Goal: Task Accomplishment & Management: Use online tool/utility

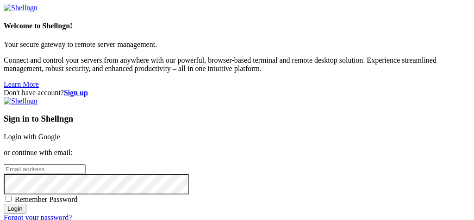
click at [60, 132] on link "Login with Google" at bounding box center [32, 136] width 57 height 8
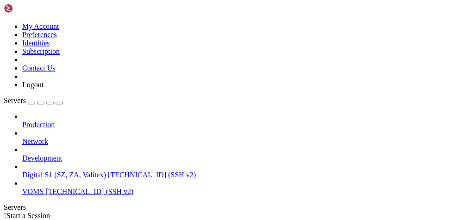
click at [22, 170] on icon at bounding box center [22, 170] width 0 height 0
click at [108, 170] on span "[TECHNICAL_ID] (SSH v2)" at bounding box center [152, 174] width 88 height 8
click at [4, 22] on icon at bounding box center [4, 22] width 0 height 0
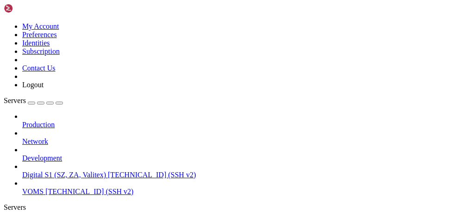
click at [63, 101] on button "button" at bounding box center [59, 102] width 7 height 3
click at [42, 219] on span "Digital S1 (SZ, ZA, Valitex)" at bounding box center [64, 223] width 84 height 8
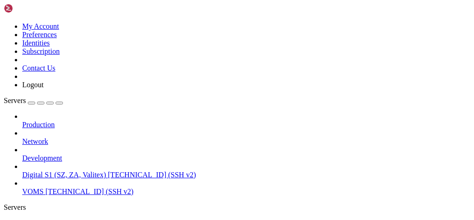
click at [34, 219] on span "Digital S1 (SZ, ZA, Valitex)" at bounding box center [64, 223] width 84 height 8
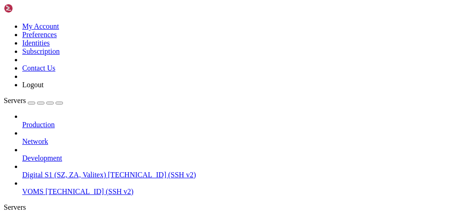
type input "/var/www/digitalinvoicing/src/database"
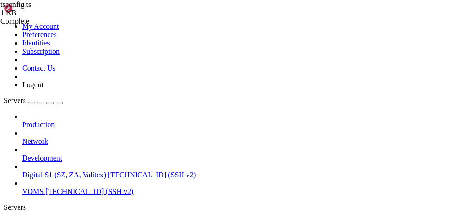
scroll to position [61, 0]
drag, startPoint x: 43, startPoint y: 107, endPoint x: 125, endPoint y: 108, distance: 82.0
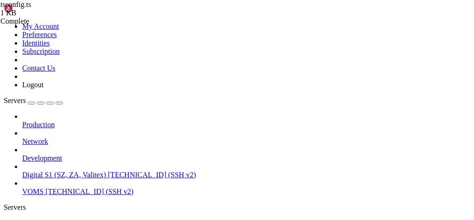
drag, startPoint x: 66, startPoint y: 113, endPoint x: 73, endPoint y: 114, distance: 6.6
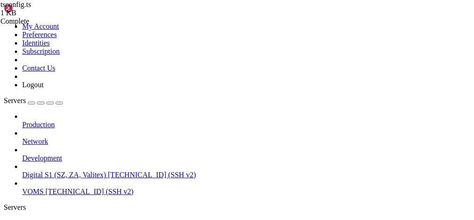
scroll to position [110, 0]
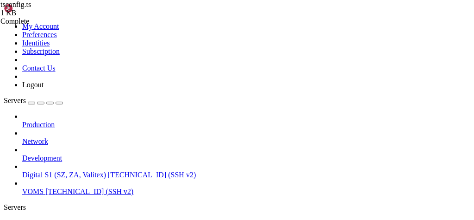
paste textarea "/"
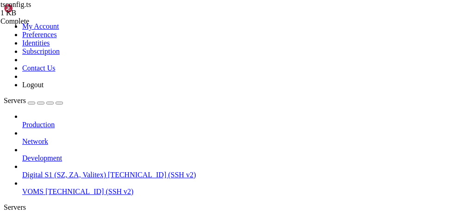
type textarea "options: {"
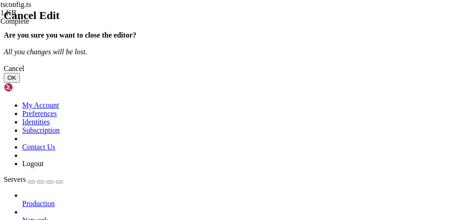
click at [20, 82] on button "OK" at bounding box center [12, 78] width 16 height 10
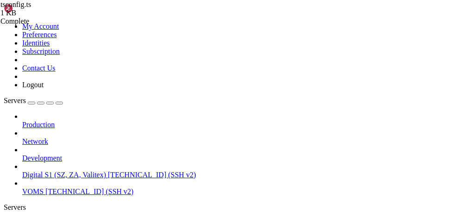
click at [62, 219] on span "Digital S1 (SZ, ZA, Valitex)" at bounding box center [64, 223] width 84 height 8
drag, startPoint x: 100, startPoint y: 464, endPoint x: 146, endPoint y: 464, distance: 46.3
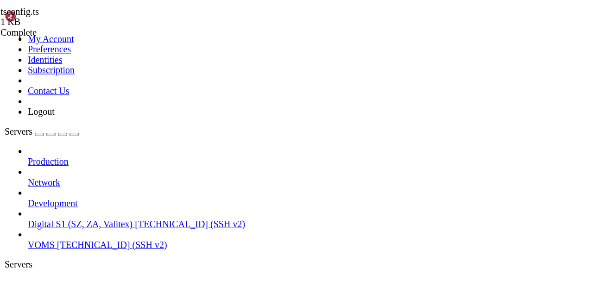
scroll to position [482, 0]
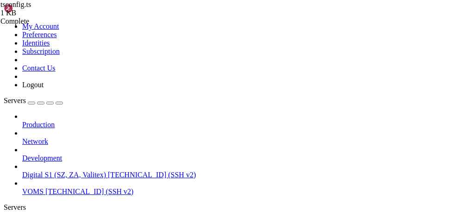
drag, startPoint x: 248, startPoint y: 455, endPoint x: 268, endPoint y: 455, distance: 19.5
drag, startPoint x: 285, startPoint y: 455, endPoint x: 296, endPoint y: 456, distance: 11.6
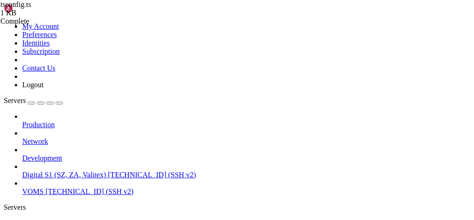
drag, startPoint x: 131, startPoint y: 32, endPoint x: 293, endPoint y: 25, distance: 162.8
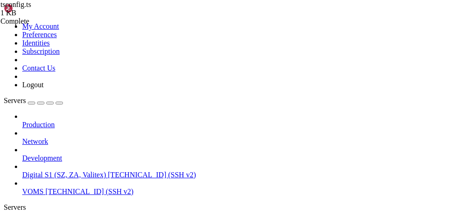
type input "/var/www/digitalinvoicing/src/setup"
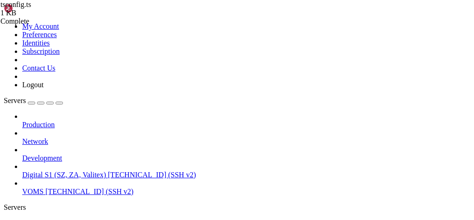
scroll to position [0, 0]
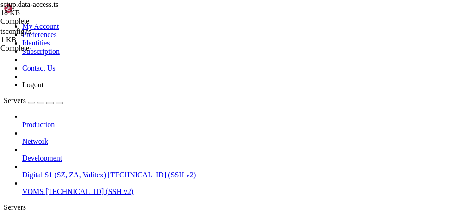
drag, startPoint x: 73, startPoint y: 147, endPoint x: 0, endPoint y: 68, distance: 107.8
type textarea "const getAll = async (req, res) => { try {"
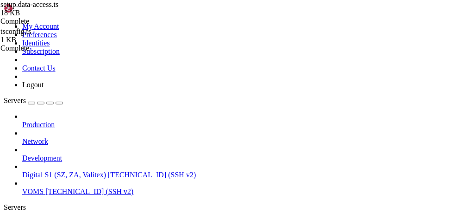
type textarea "const getAll = async (req, res) => {"
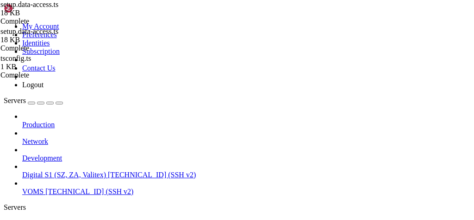
type textarea "const query = getSelectQuery(type, CompanyID);"
click at [63, 219] on span "Digital S1 (SZ, ZA, Valitex)" at bounding box center [64, 223] width 84 height 8
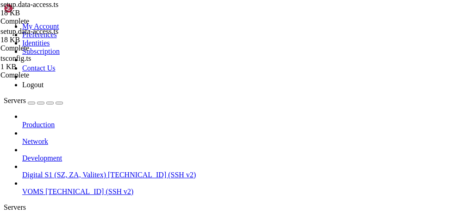
scroll to position [535, 0]
drag, startPoint x: 57, startPoint y: 541, endPoint x: 284, endPoint y: 541, distance: 227.0
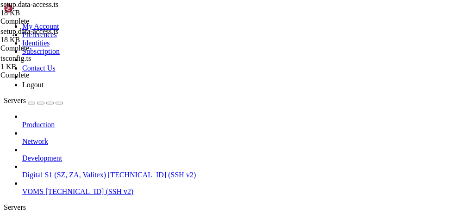
drag, startPoint x: 160, startPoint y: 538, endPoint x: 260, endPoint y: 541, distance: 100.1
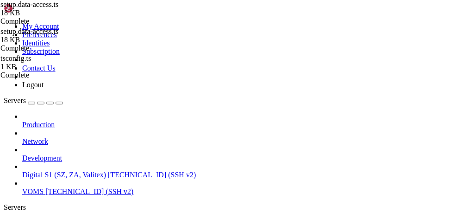
scroll to position [12401, 0]
drag, startPoint x: 100, startPoint y: 525, endPoint x: 142, endPoint y: 526, distance: 42.6
drag, startPoint x: 75, startPoint y: 505, endPoint x: 171, endPoint y: 509, distance: 96.0
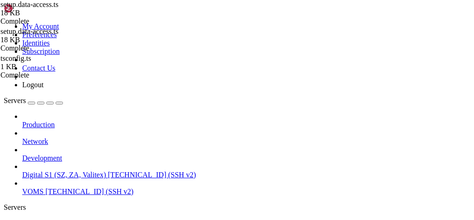
type input "/var/www/digitalinvoicing"
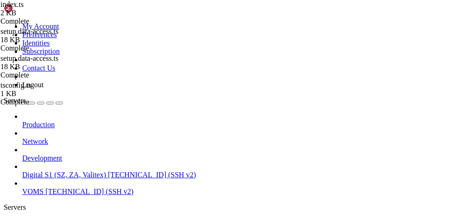
type textarea "app.use(cors());"
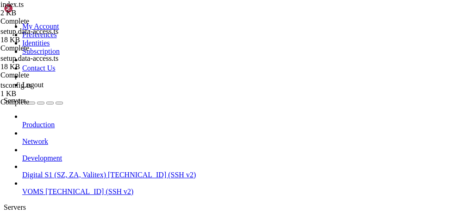
type textarea "app.use(cors());"
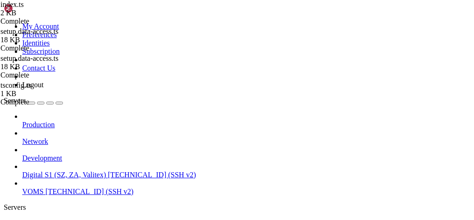
drag, startPoint x: 107, startPoint y: 171, endPoint x: 40, endPoint y: 178, distance: 67.5
click at [44, 219] on span "Digital S1 (SZ, ZA, Valitex)" at bounding box center [64, 223] width 84 height 8
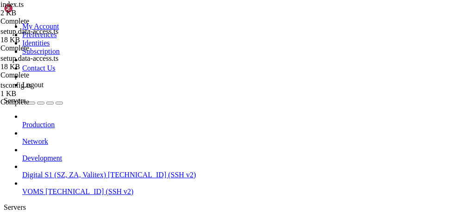
drag, startPoint x: 462, startPoint y: 533, endPoint x: 472, endPoint y: 615, distance: 82.2
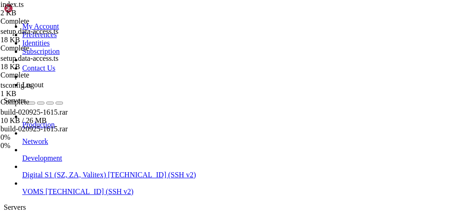
scroll to position [0, 0]
type input "/var/www/digitalinvoicing"
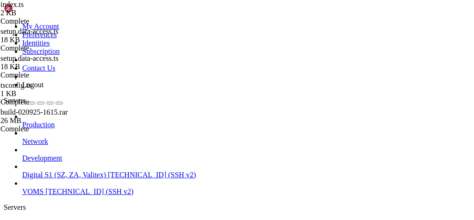
click at [65, 219] on span "Digital S1 (SZ, ZA, Valitex)" at bounding box center [64, 223] width 84 height 8
